Goal: Communication & Community: Answer question/provide support

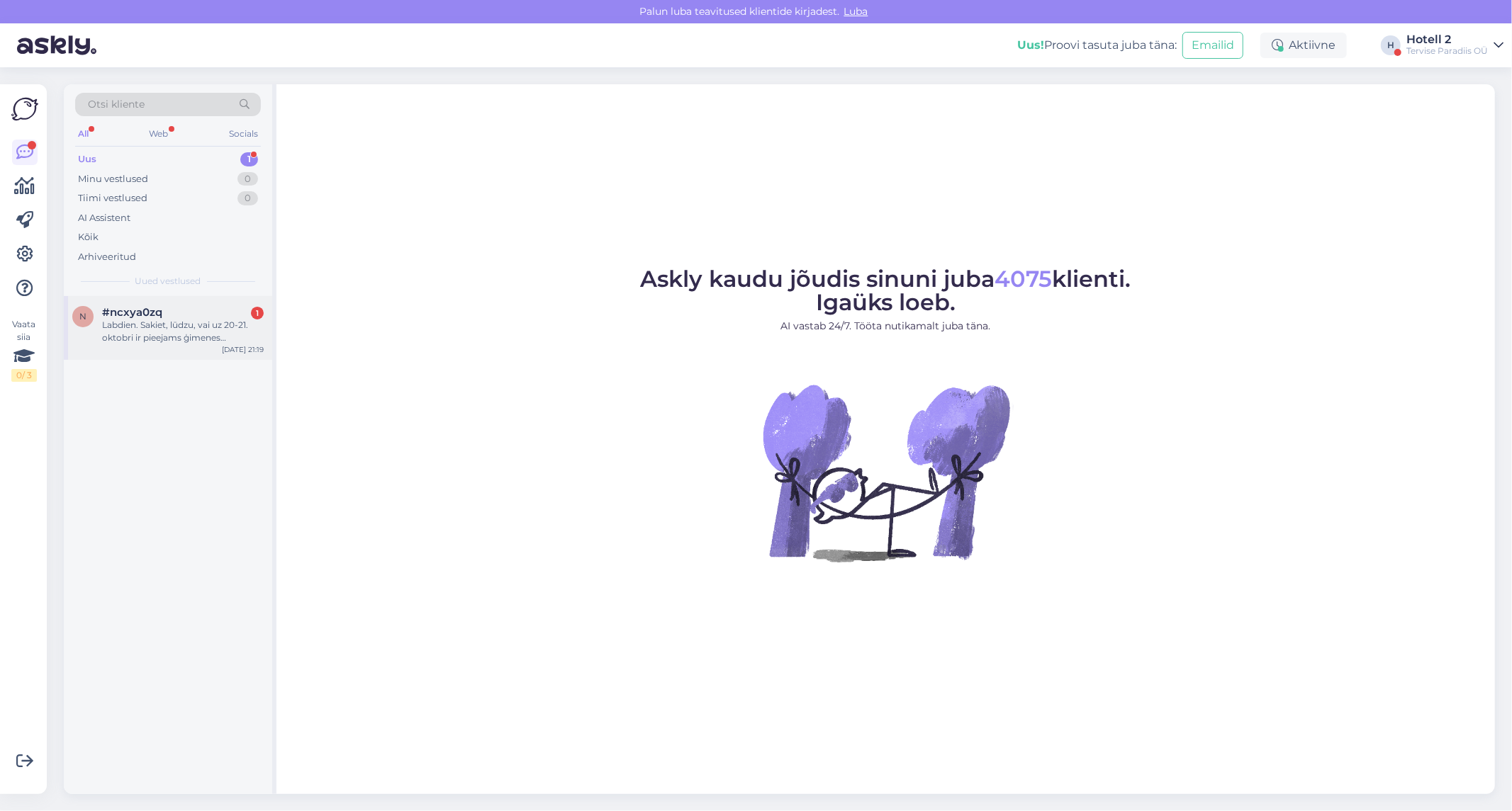
click at [184, 322] on div "Labdien. Sakiet, lūdzu, vai uz 20-21. oktobri ir pieejams ģimenes nummurs?" at bounding box center [183, 331] width 162 height 26
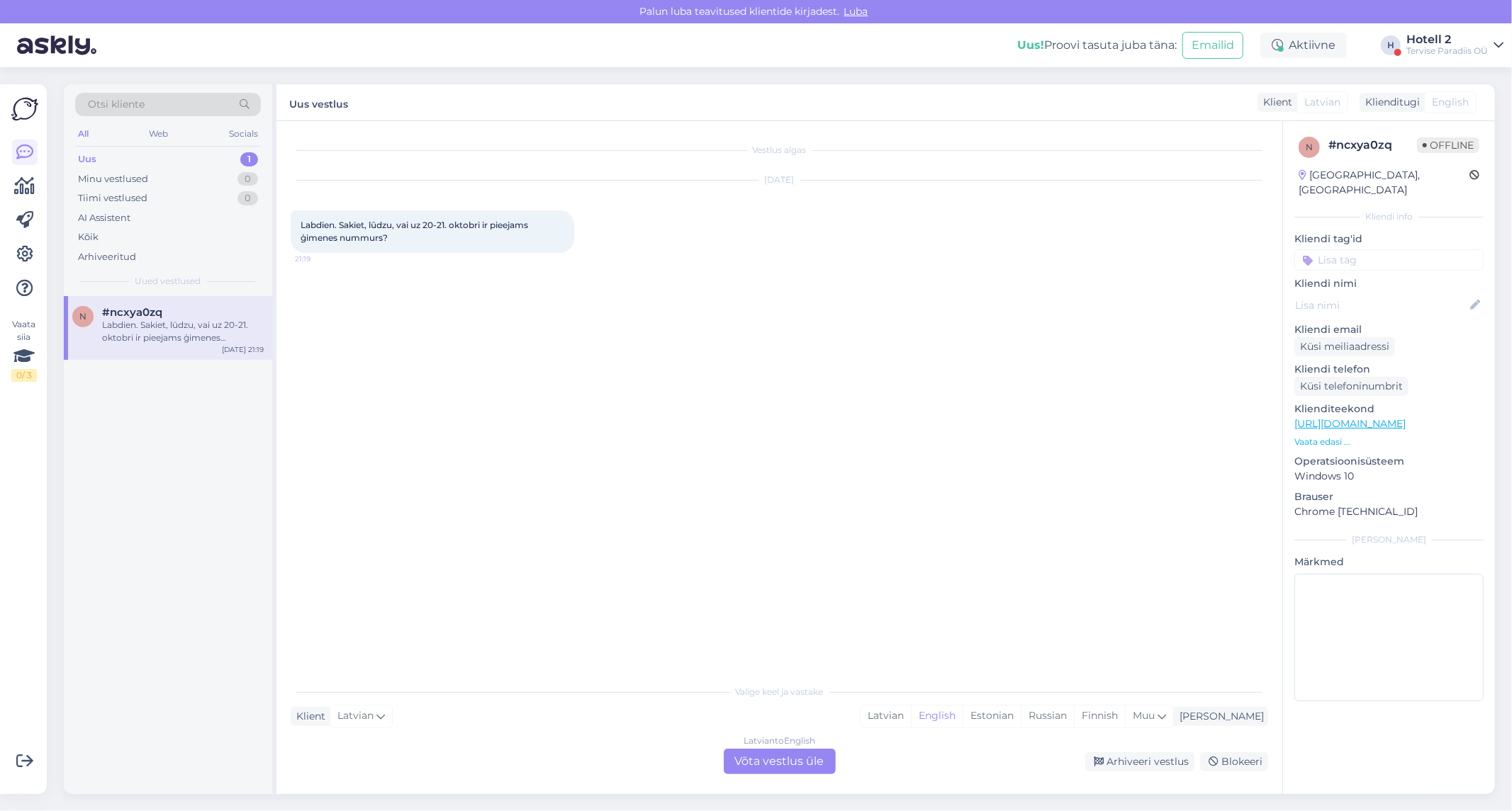
click at [775, 767] on div "Latvian to English Võta vestlus üle" at bounding box center [779, 761] width 112 height 26
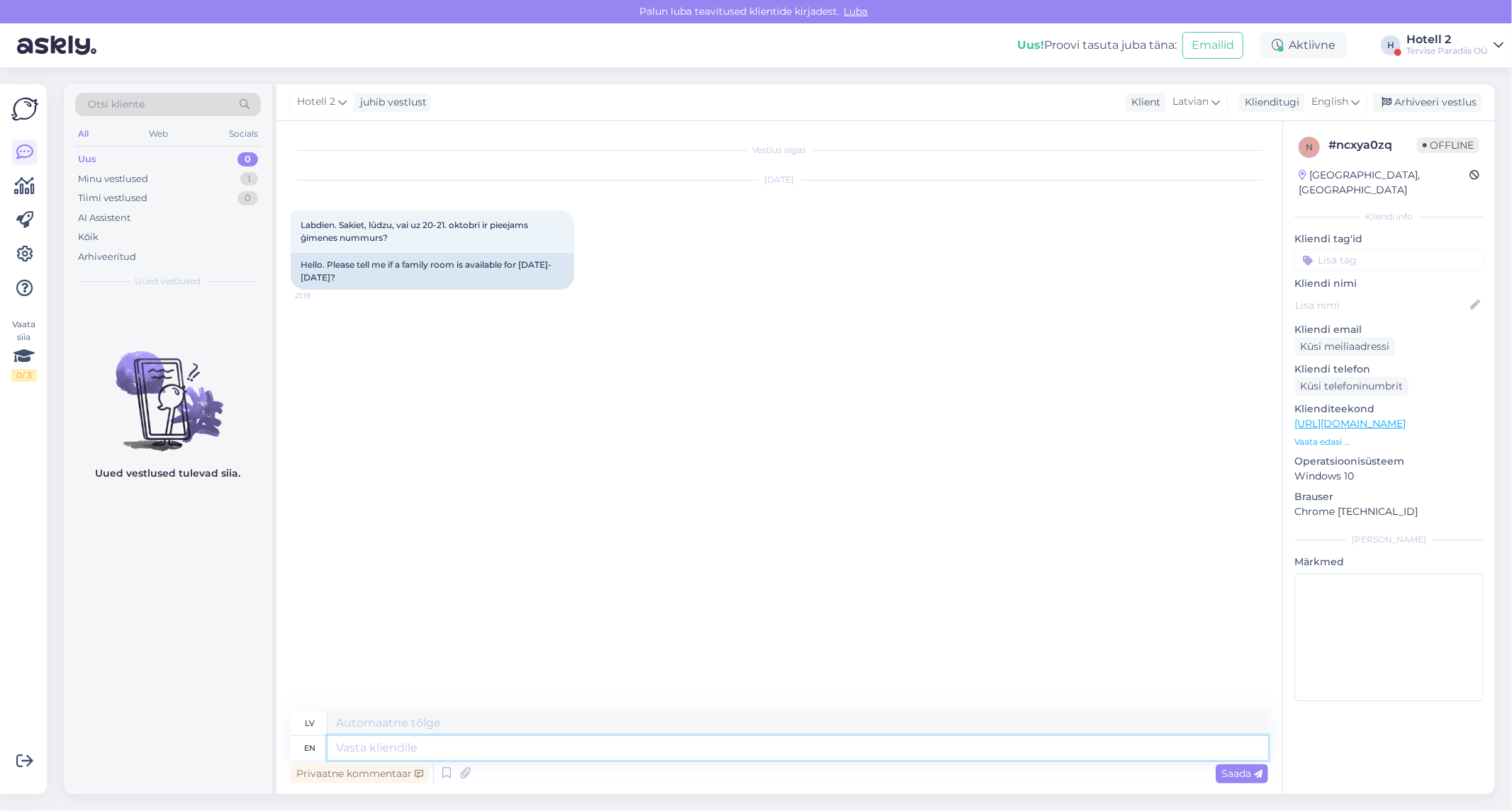
click at [358, 753] on textarea at bounding box center [797, 748] width 941 height 24
click at [1335, 94] on div "English" at bounding box center [1335, 101] width 64 height 23
type input "est"
drag, startPoint x: 1272, startPoint y: 163, endPoint x: 961, endPoint y: 341, distance: 358.3
click at [1272, 163] on link "Estonian" at bounding box center [1304, 165] width 156 height 23
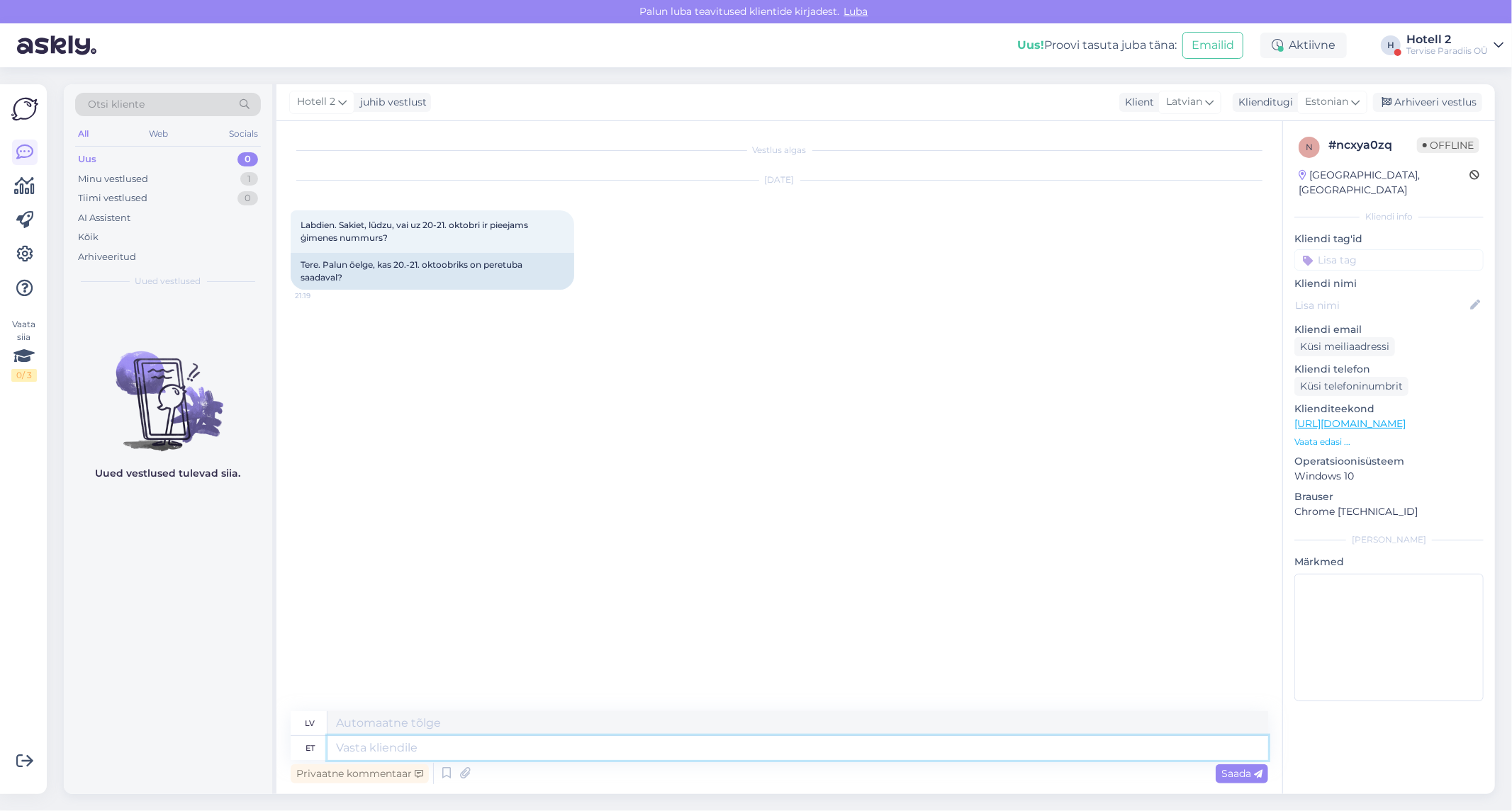
click at [357, 754] on textarea at bounding box center [797, 748] width 941 height 24
type textarea "Tere!"
type textarea "Sveiki!"
type textarea "Tere! Pere"
type textarea "Sveiki! Ģimene"
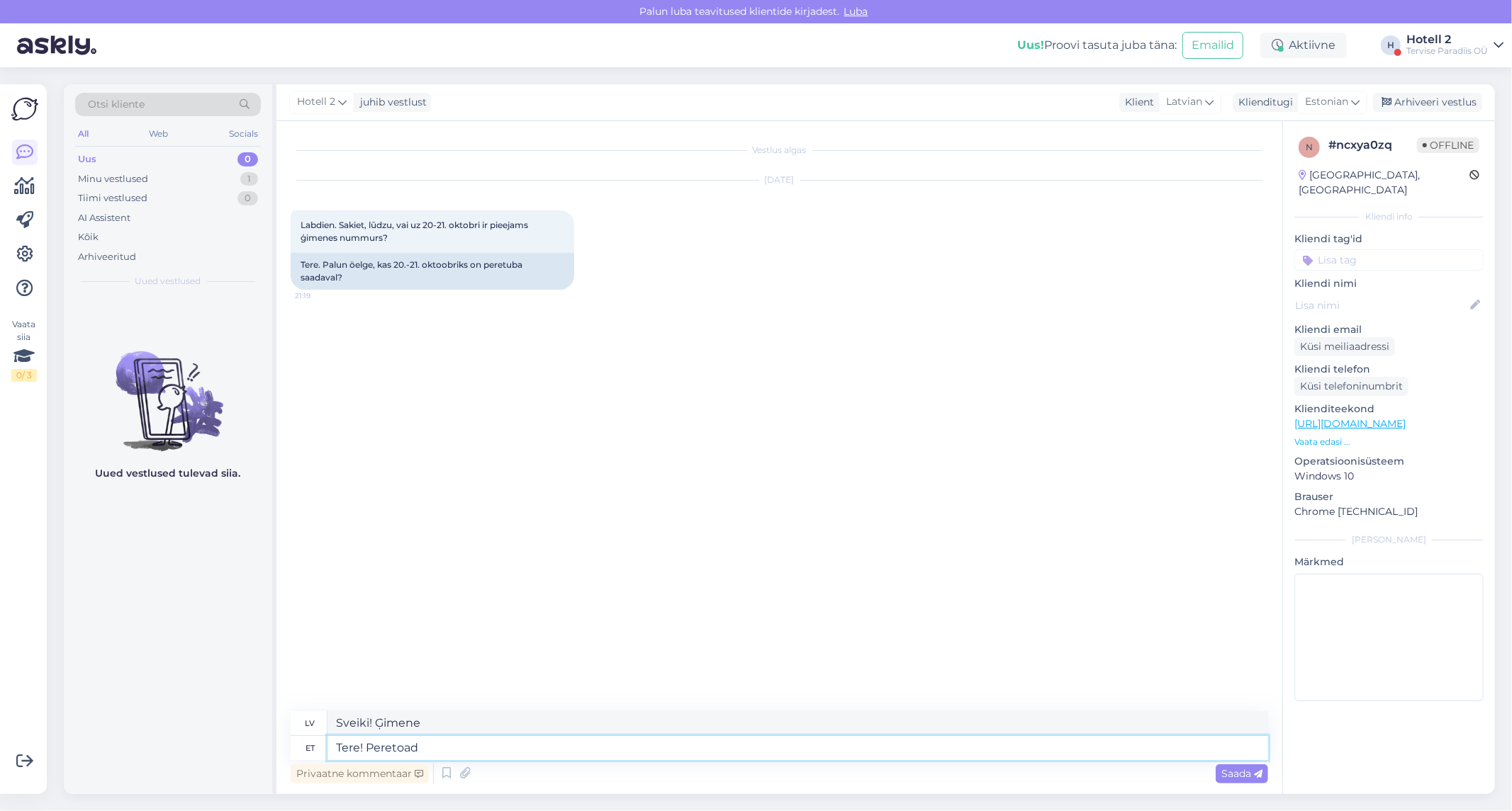
type textarea "Tere! Peretoad"
type textarea "Sveiki! Ģimenes numuri"
type textarea "Tere! Peretoad ei"
type textarea "Sveiki! Ģimenes numuri nav pieejami."
type textarea "Tere! Peretoad ei ole s"
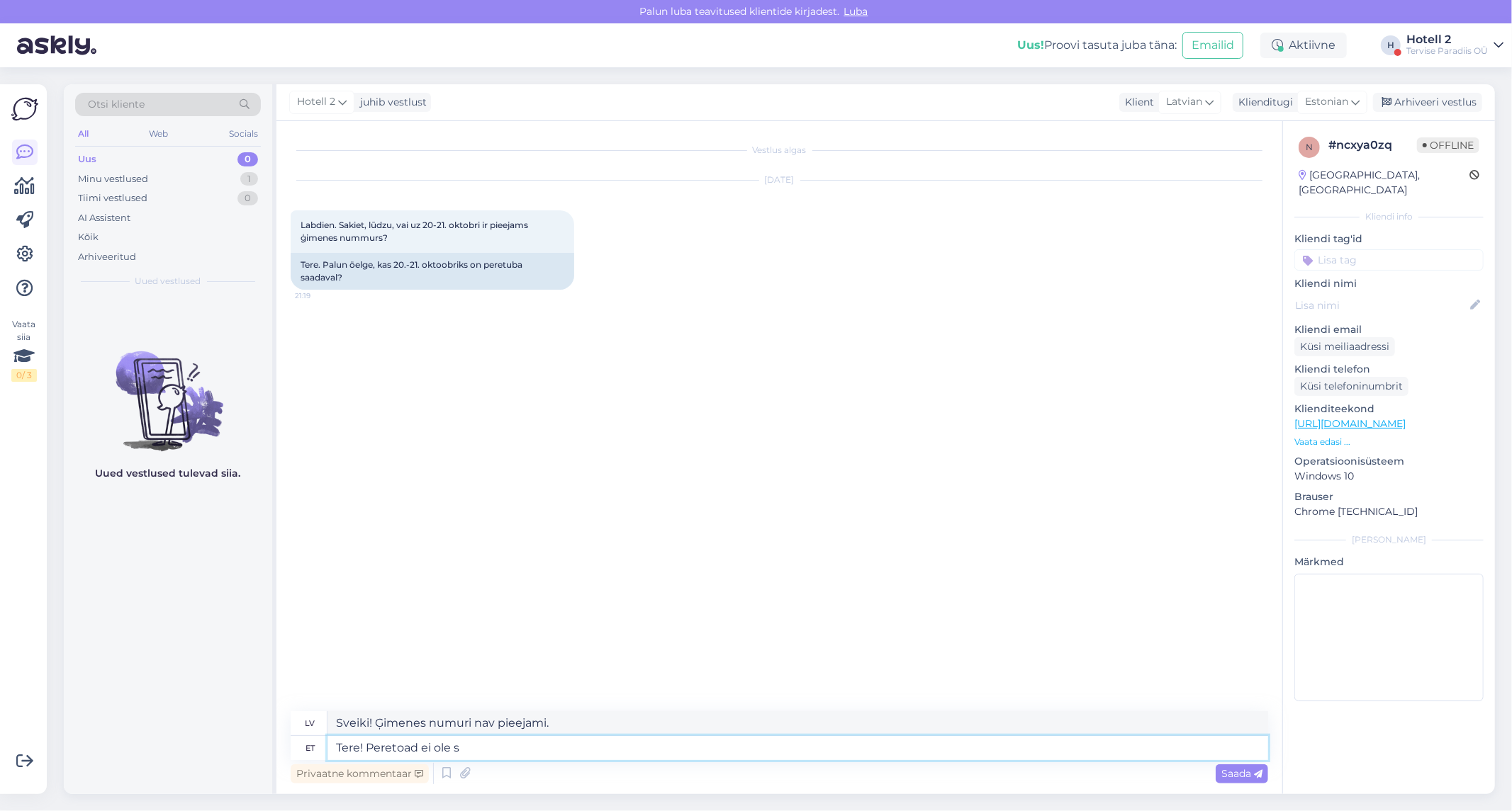
type textarea "Sveiki! Ģimenes numuru nav."
type textarea "Tere! Peretoad ei ole saadaval"
type textarea "Sveiki! Ģimenes numuri nav pieejami."
type textarea "Tere! Peretoad ei ole saadaval selleks"
type textarea "Sveiki! Ģimenes numuri šim nolūkam nav pieejami."
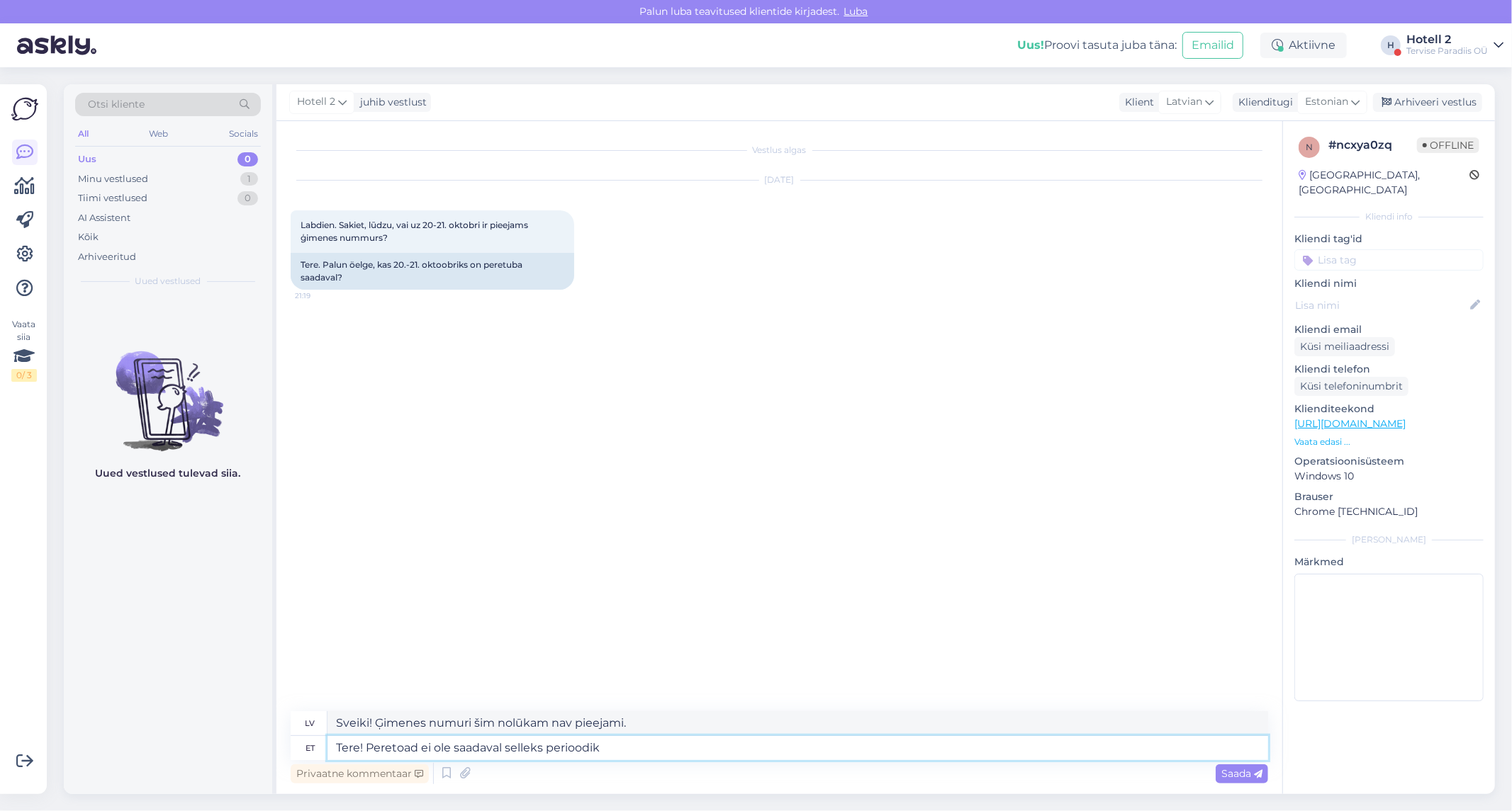
type textarea "Tere! Peretoad ei ole saadaval selleks perioodiks"
type textarea "Sveiki! Ģimenes numuri šajā laika posmā nav pieejami."
type textarea "Tere! Peretoad ei ole saadaval selleks perioodiks."
type textarea "Sveiki, ģimenes numuri šajā laika posmā nav pieejami."
type textarea "Tere! Peretoad ei ole saadaval selleks perioodiks. Saame p"
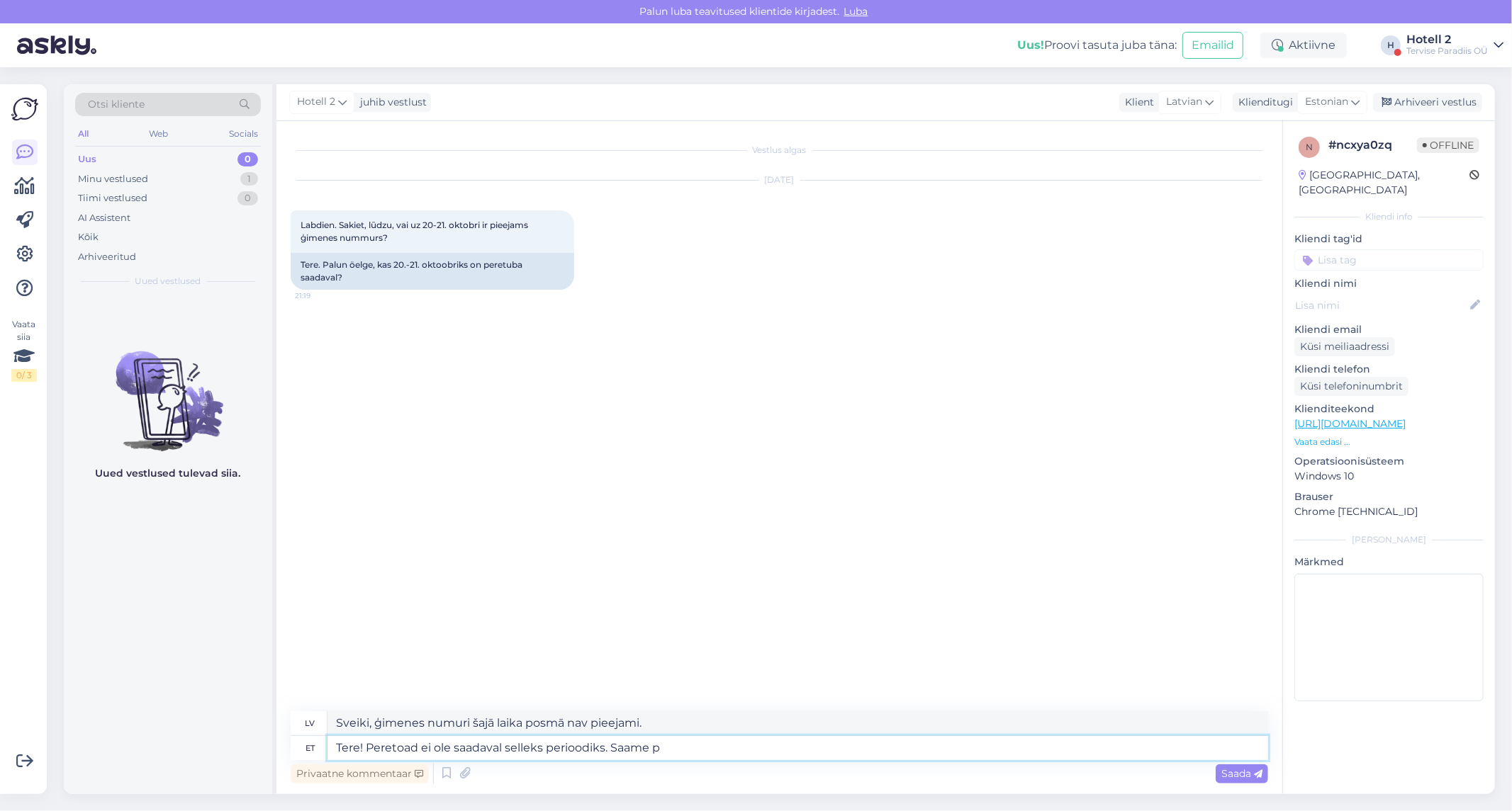
type textarea "Sveiki! Ģimenes numuri šajā laika posmā nav pieejami. Mēs varam"
type textarea "Tere! Peretoad ei ole saadaval selleks perioodiks. Saame pakkuda"
type textarea "Sveiki! Ģimenes numuri šajā periodā nav pieejami. Mēs varam piedāvāt"
type textarea "Tere! Peretoad ei ole saadaval selleks perioodiks. Saame pakkuda kas"
type textarea "Sveiki! Ģimenes numuri šajā periodā nav pieejami. Mēs varam piedāvāt vai nu"
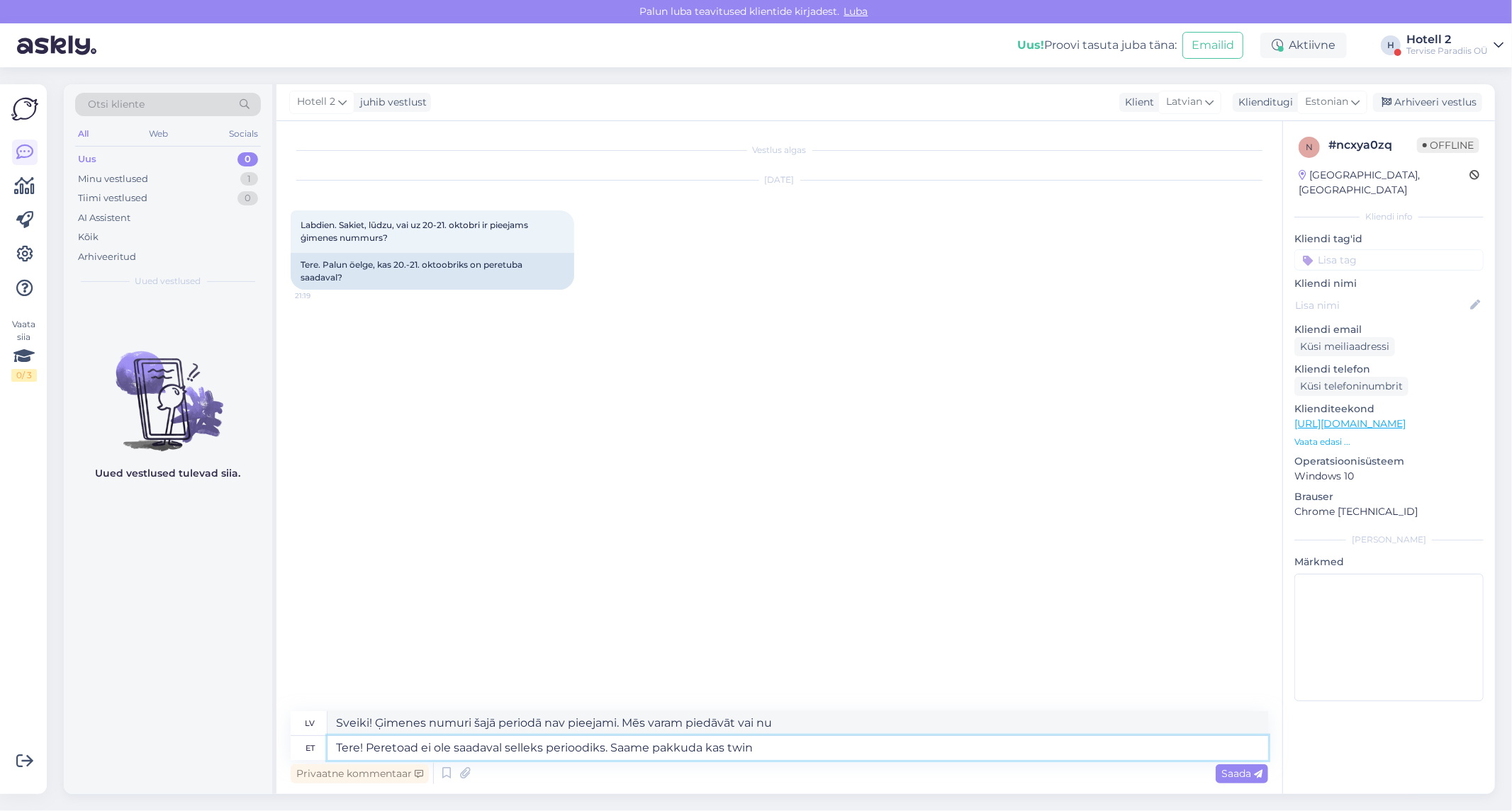
type textarea "Tere! Peretoad ei ole saadaval selleks perioodiks. Saame pakkuda kas twinn"
type textarea "Sveiki! Ģimenes numuri šajā periodā nav pieejami. Mēs varam piedāvāt vai nu div…"
type textarea "Tere! Peretoad ei ole saadaval selleks perioodiks. Saame pakkuda kas twinni"
type textarea "Sveiki! Ģimenes numuri šajā periodā nav pieejami. Mēs varam piedāvāt vai nu ar …"
type textarea "Tere! Peretoad ei ole saadaval selleks perioodiks. Saame pakkuda kas twinni või"
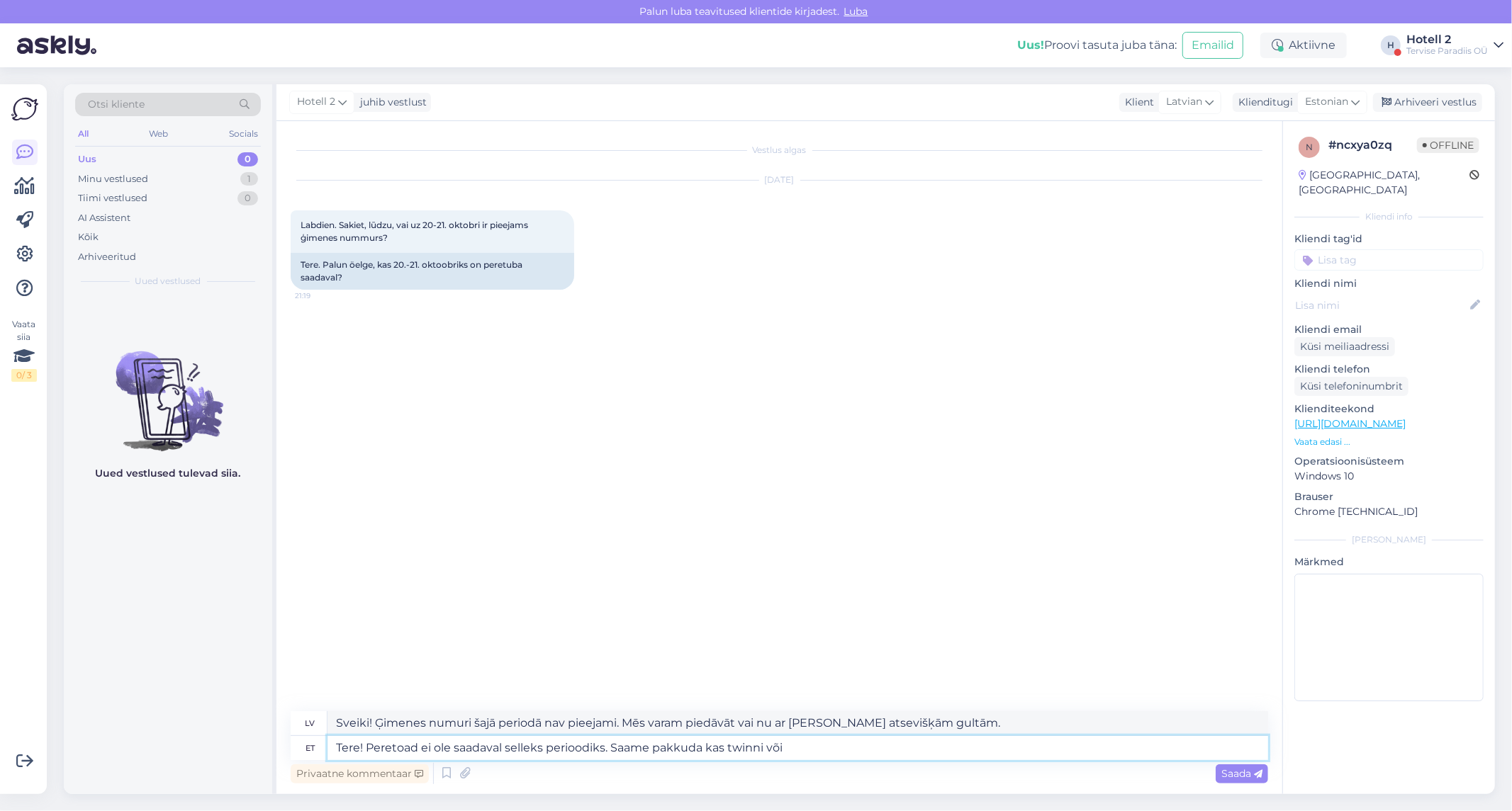
type textarea "Sveiki! Ģimenes numuri šajā periodā nav pieejami. Mēs varam piedāvāt vai nu div…"
type textarea "Tere! Peretoad ei ole saadaval selleks perioodiks. Saame pakkuda kas twinni või…"
type textarea "Sveiki! Ģimenes numuri šajā periodā nav pieejami. Mēs varam piedāvāt vai nu div…"
type textarea "Tere! Peretoad ei ole saadaval selleks perioodiks. Saame pakkuda kas twinni või…"
type textarea "Sveiki! Ģimenes numuri šajā periodā nav pieejami. Mēs varam piedāvāt vai nu div…"
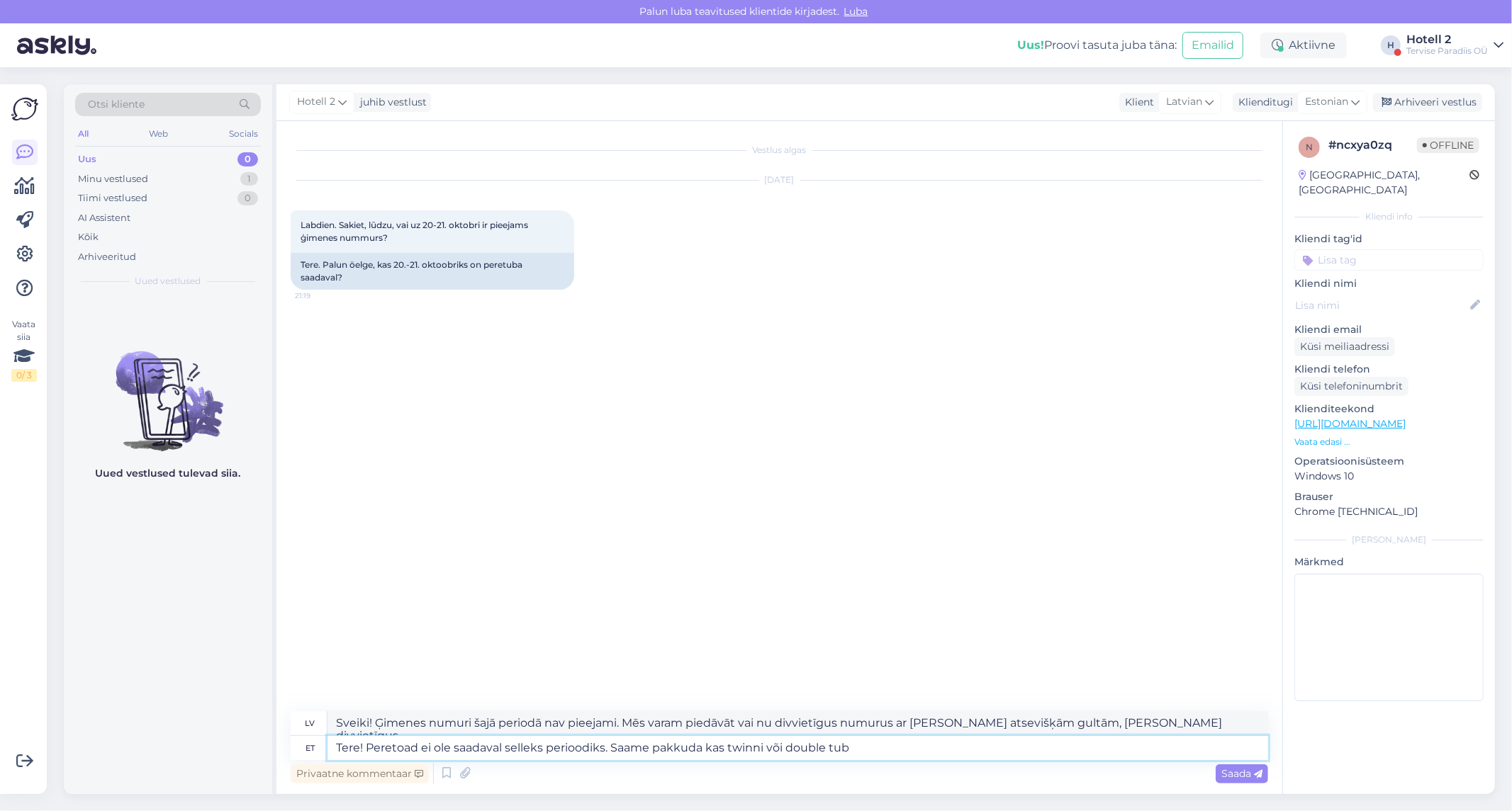
type textarea "Tere! Peretoad ei ole saadaval selleks perioodiks. Saame pakkuda kas twinni või…"
type textarea "Sveiki! Ģimenes numuri šajā periodā nav pieejami. Mēs varam piedāvāt numurus ar…"
click at [762, 747] on textarea "Tere! Peretoad ei ole saadaval selleks perioodiks. Saame pakkuda kas twinni või…" at bounding box center [797, 748] width 941 height 24
click at [875, 746] on textarea "Tere! Peretoad ei ole saadaval selleks perioodiks. Saame pakkuda kas twinn või …" at bounding box center [797, 748] width 941 height 24
type textarea "Tere! Peretoad ei ole saadaval selleks perioodiks. Saame pakkuda kas twinn või …"
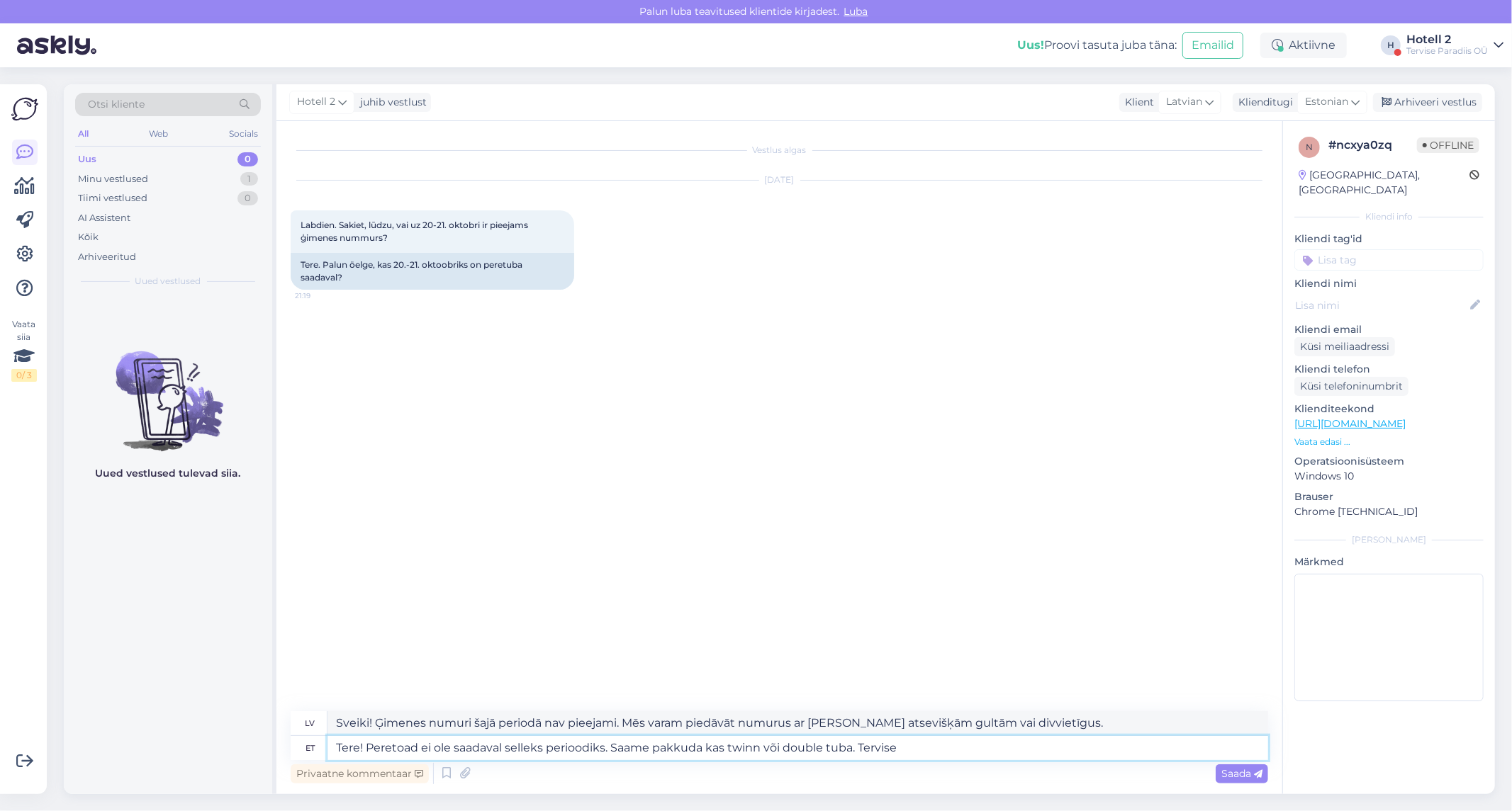
type textarea "Sveiki! Ģimenes numuri šajā periodā nav pieejami. Mēs varam piedāvāt numurus ar…"
type textarea "Tere! Peretoad ei ole saadaval selleks perioodiks. Saame pakkuda kas twinn või …"
type textarea "Sveiki! Ģimenes numuri šajā periodā nav pieejami. Mēs varam piedāvāt numurus ar…"
type textarea "Tere! Peretoad ei ole saadaval selleks perioodiks. Saame pakkuda kas twinn või …"
click at [1241, 774] on span "Saada" at bounding box center [1242, 774] width 41 height 12
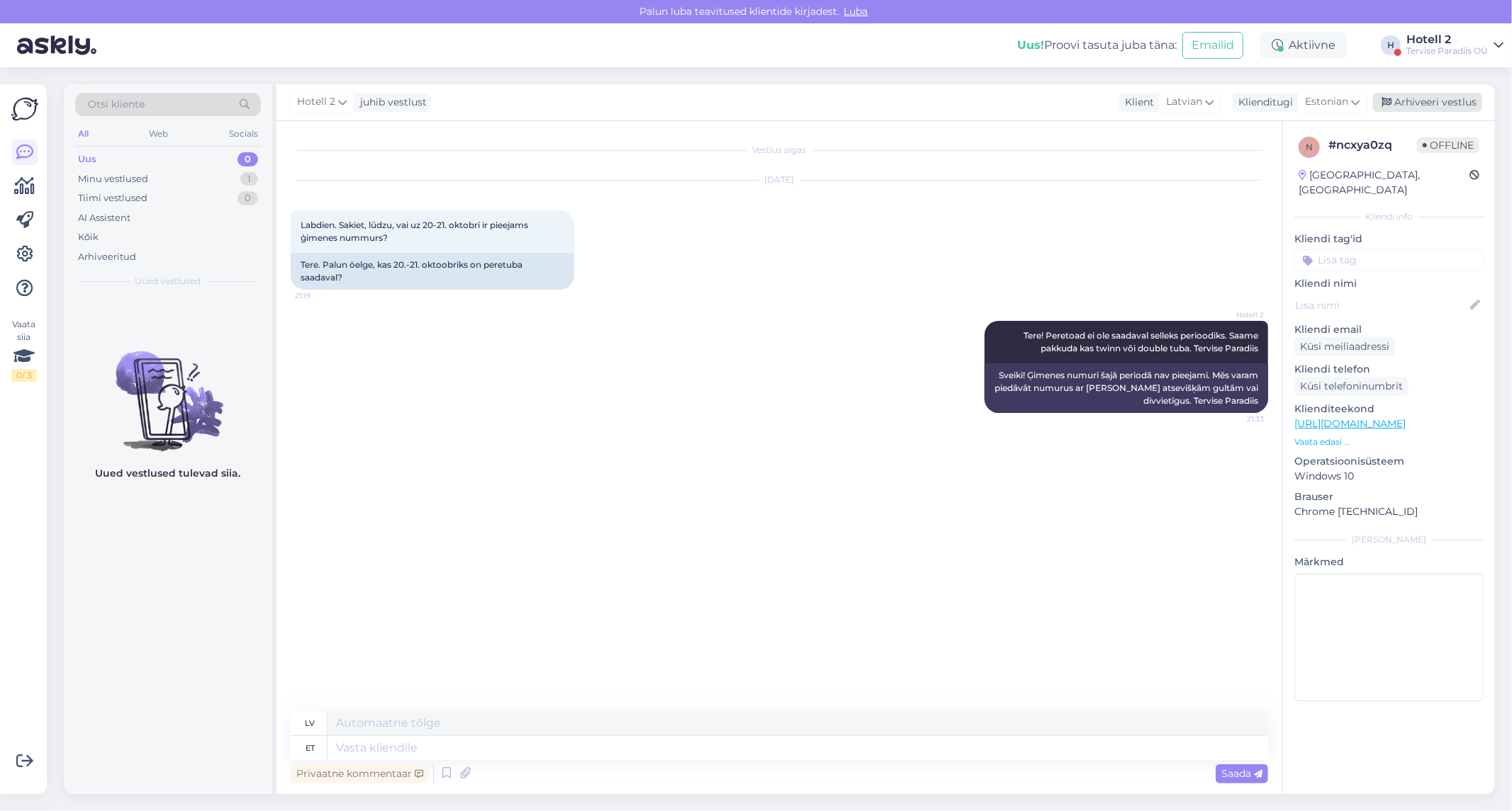
click at [1426, 103] on div "Arhiveeri vestlus" at bounding box center [1428, 102] width 109 height 20
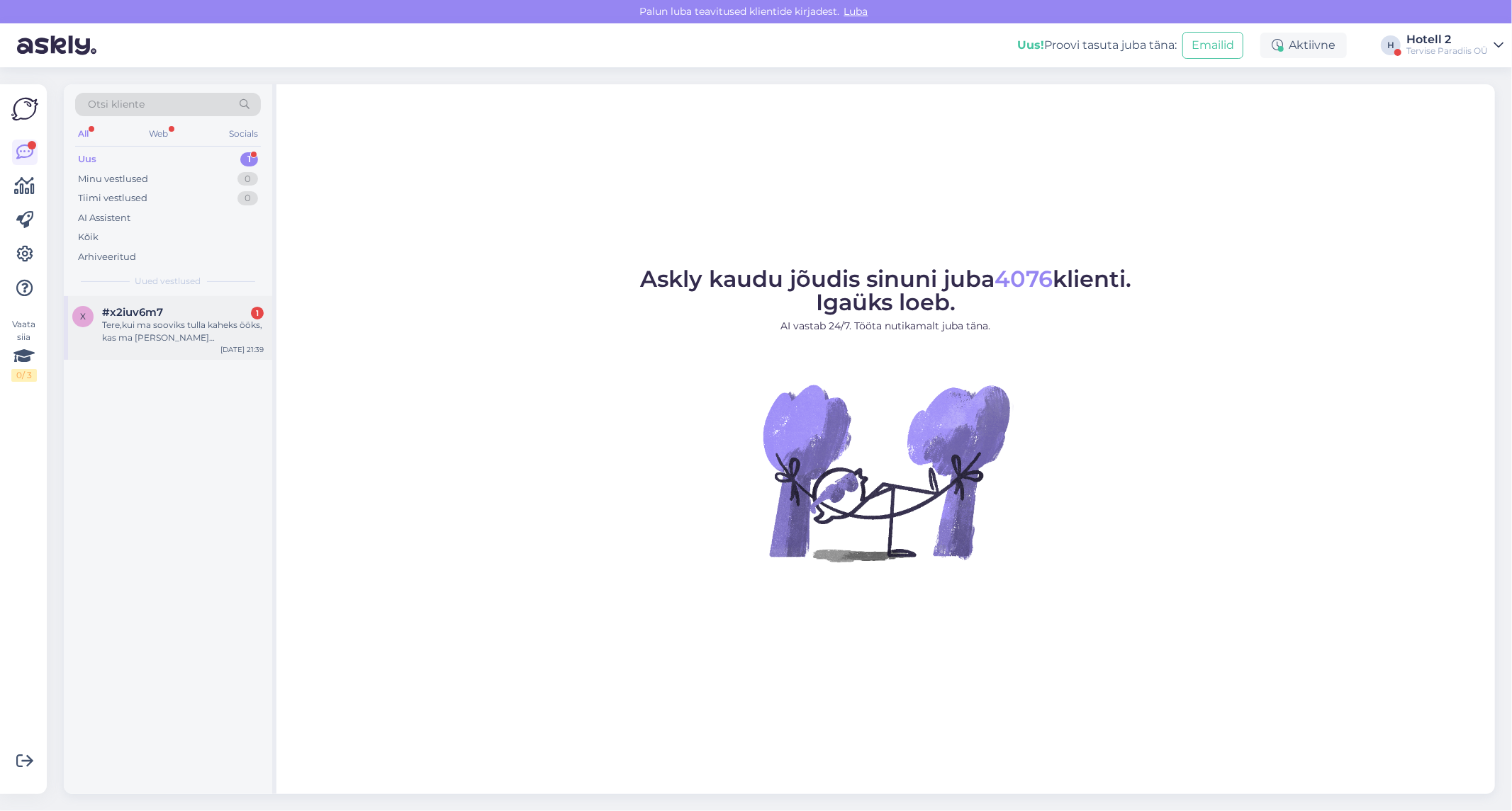
click at [234, 341] on div "Tere,kui ma sooviks tulla kaheks ööks, kas ma [PERSON_NAME] saunakeskusesse" at bounding box center [183, 331] width 162 height 26
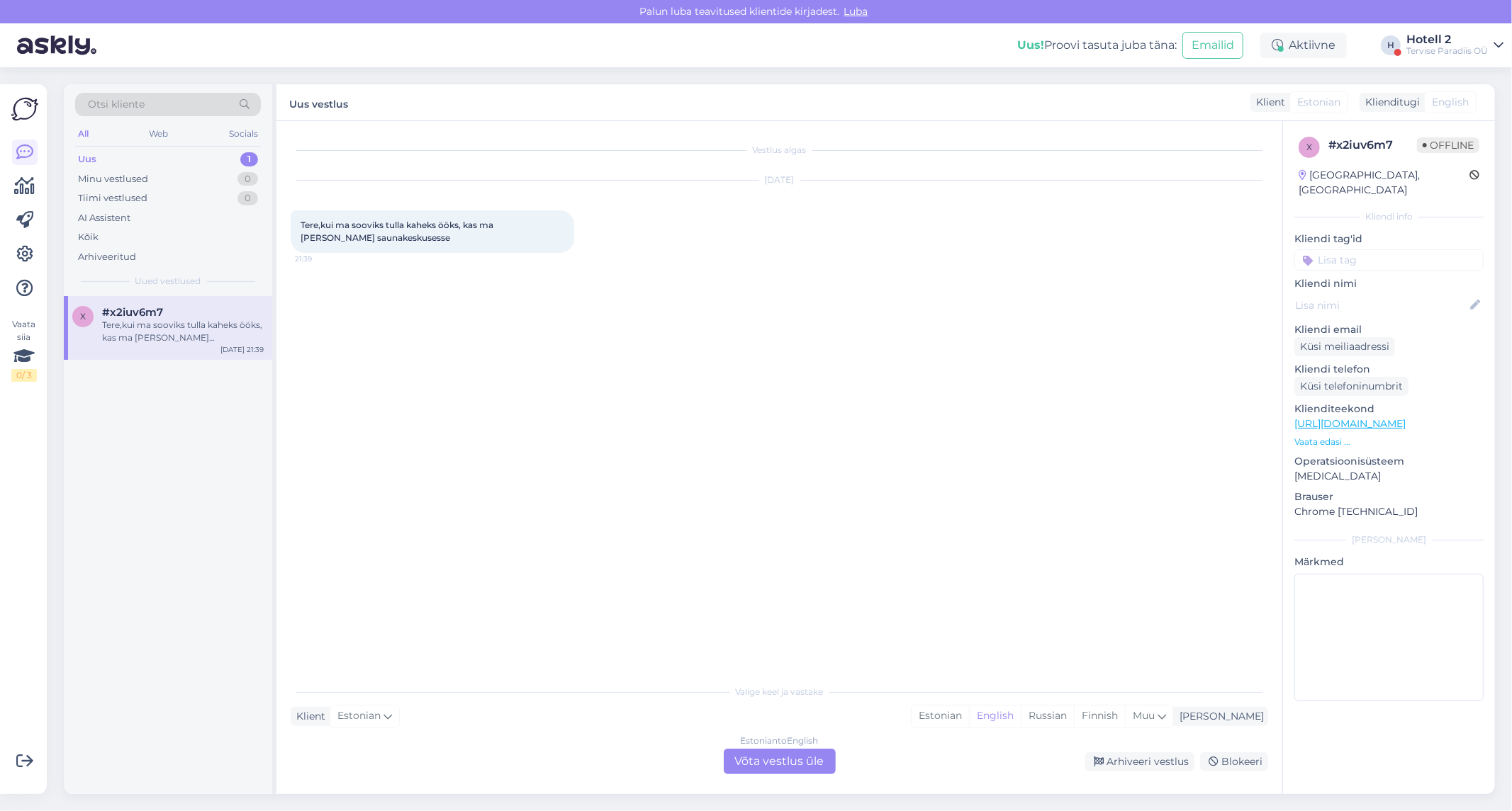
click at [746, 760] on div "Estonian to English Võta vestlus üle" at bounding box center [779, 761] width 112 height 26
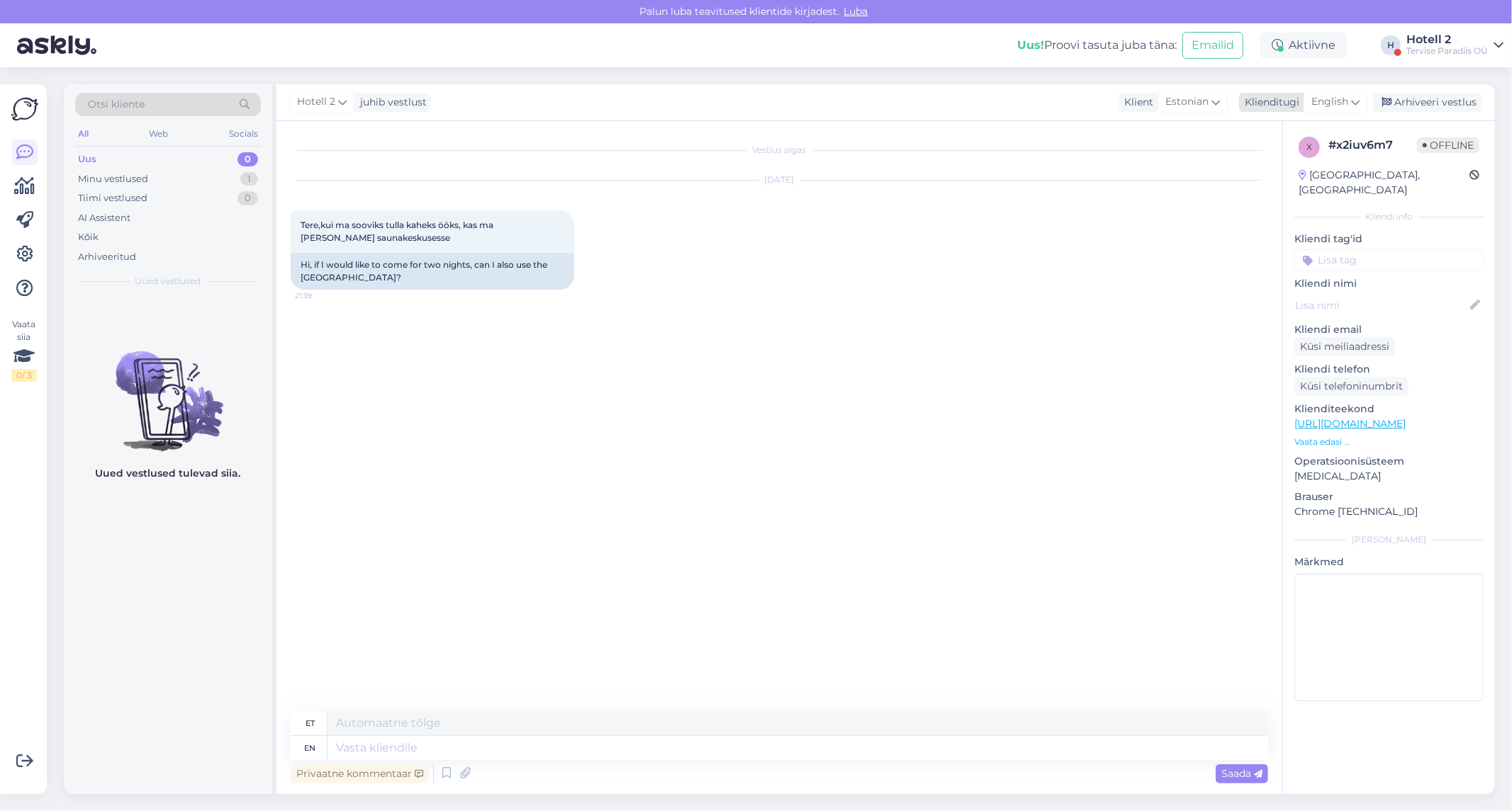
click at [1337, 101] on span "English" at bounding box center [1329, 102] width 37 height 16
type input "est"
click at [1276, 162] on link "Estonian" at bounding box center [1304, 165] width 156 height 23
click at [329, 741] on textarea at bounding box center [779, 745] width 978 height 30
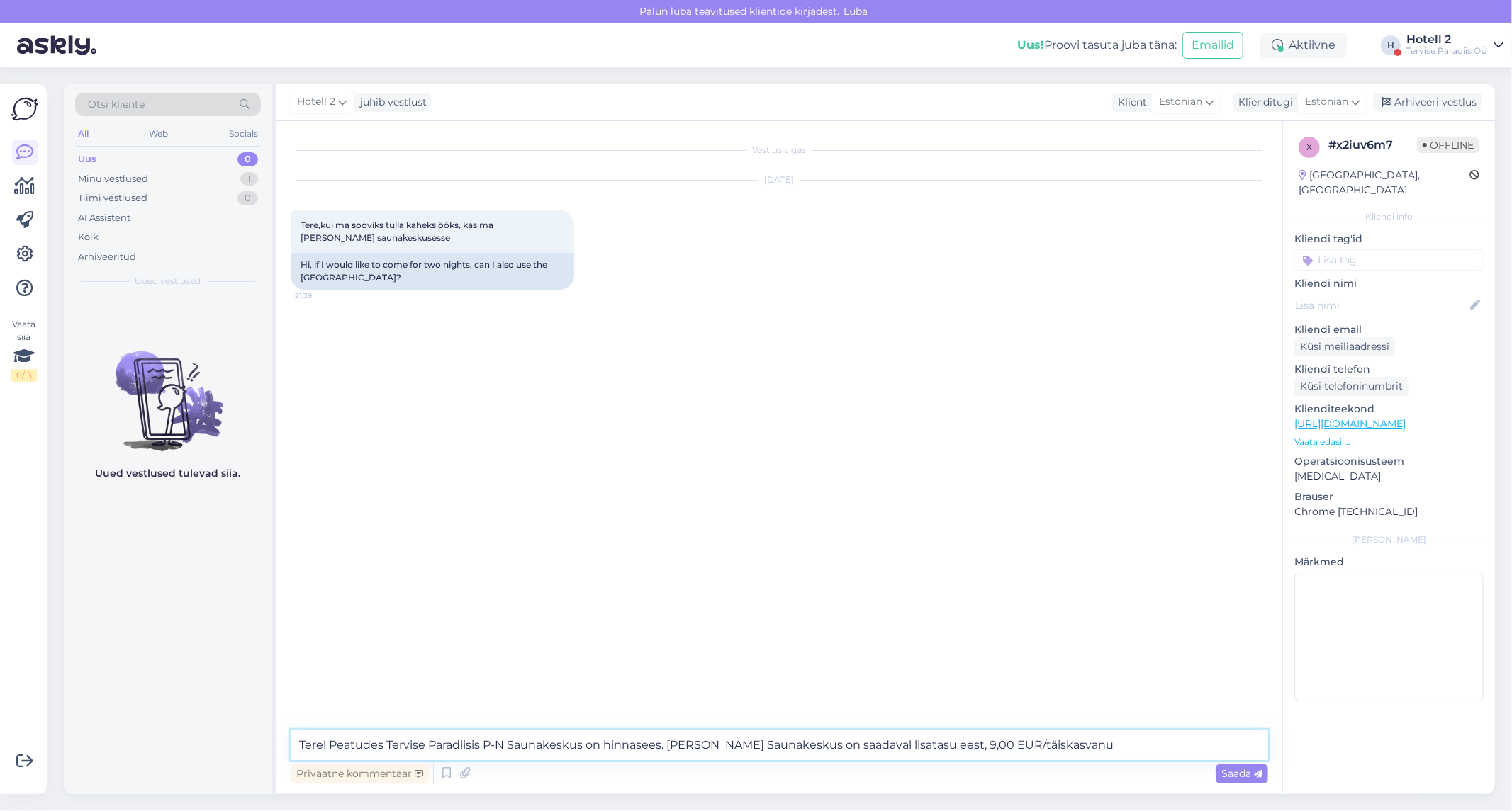
click at [965, 746] on textarea "Tere! Peatudes Tervise Paradiisis P-N Saunakeskus on hinnasees. [PERSON_NAME] S…" at bounding box center [779, 745] width 978 height 30
click at [968, 745] on textarea "Tere! Peatudes Tervise Paradiisis P-N Saunakeskus on hinnasees. [PERSON_NAME] S…" at bounding box center [779, 745] width 978 height 30
type textarea "Tere! Peatudes Tervise Paradiisis P-N Saunakeskus on hinnasees. [PERSON_NAME] S…"
click at [1236, 774] on span "Saada" at bounding box center [1242, 774] width 41 height 12
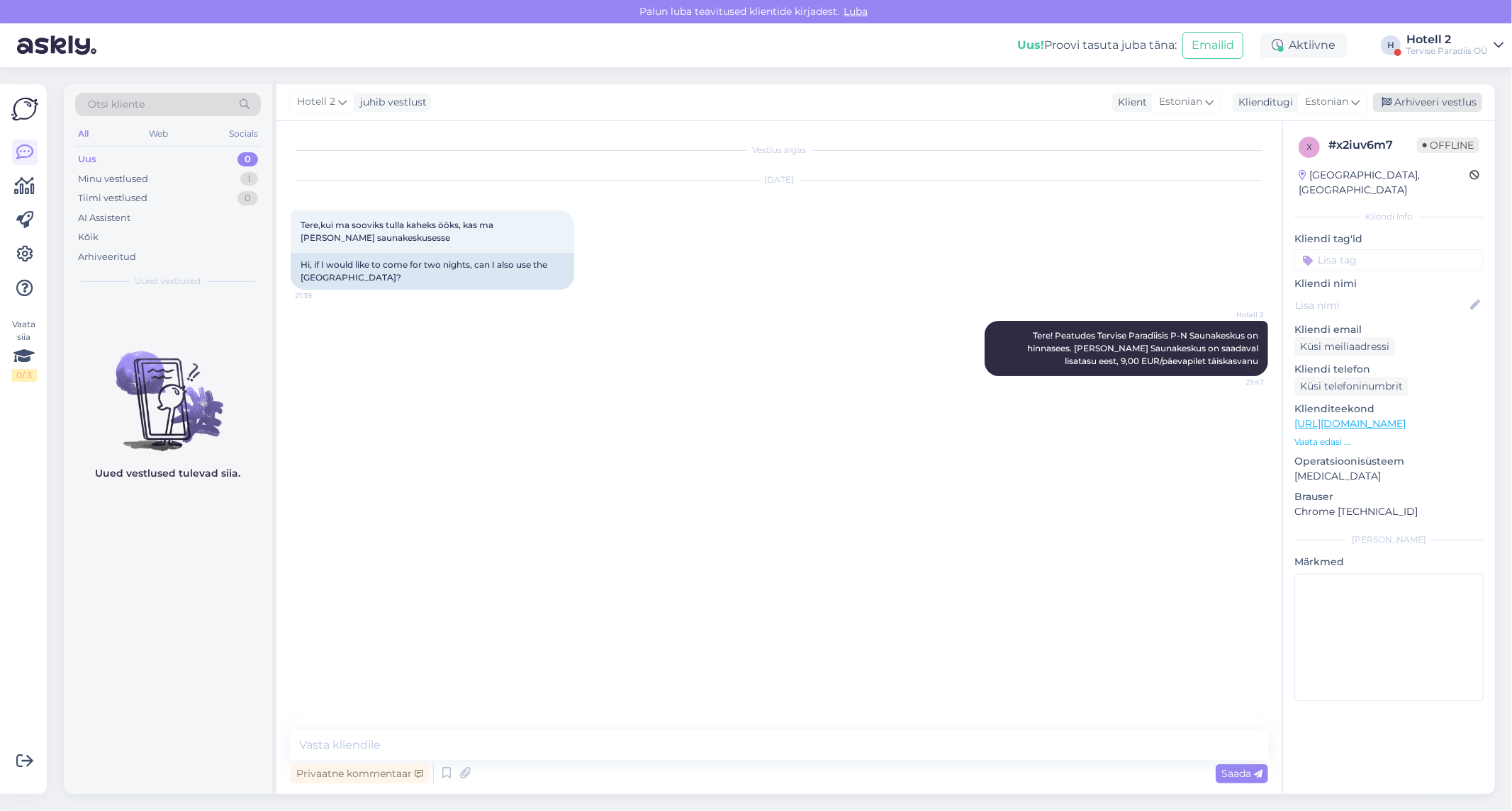
click at [1420, 95] on div "Arhiveeri vestlus" at bounding box center [1428, 102] width 109 height 20
